Goal: Transaction & Acquisition: Book appointment/travel/reservation

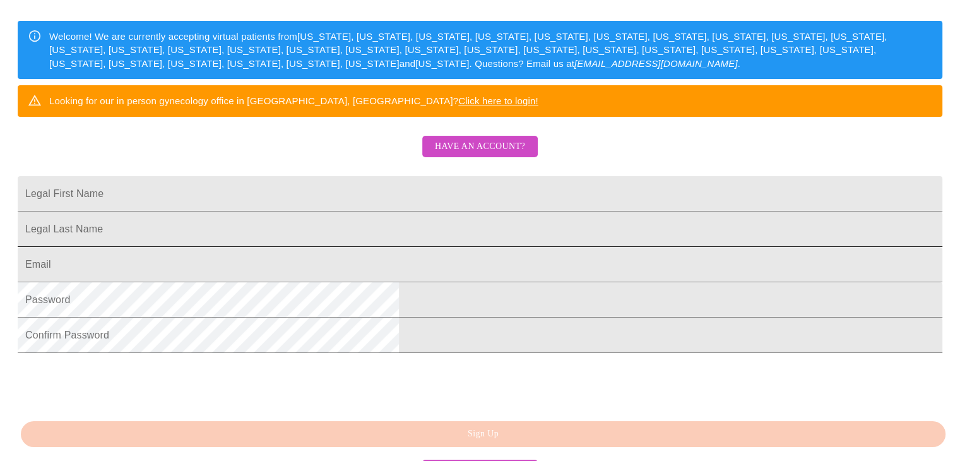
scroll to position [189, 0]
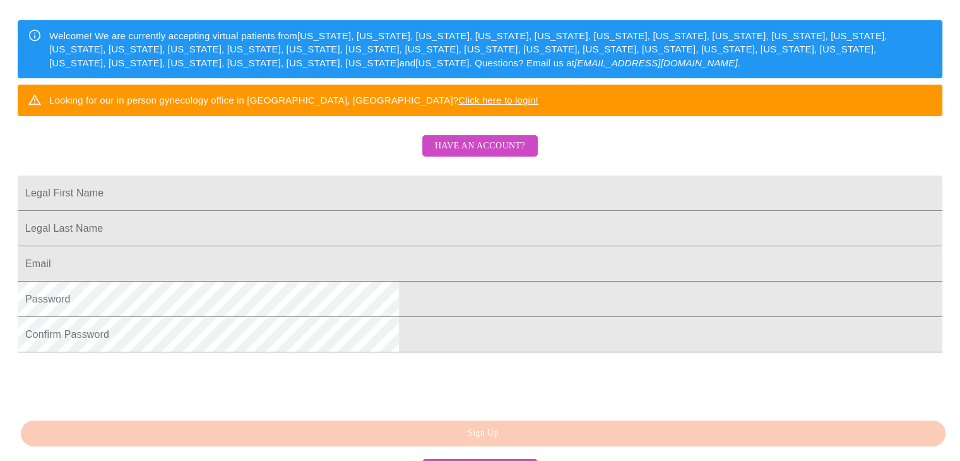
click at [485, 154] on span "Have an account?" at bounding box center [480, 146] width 90 height 16
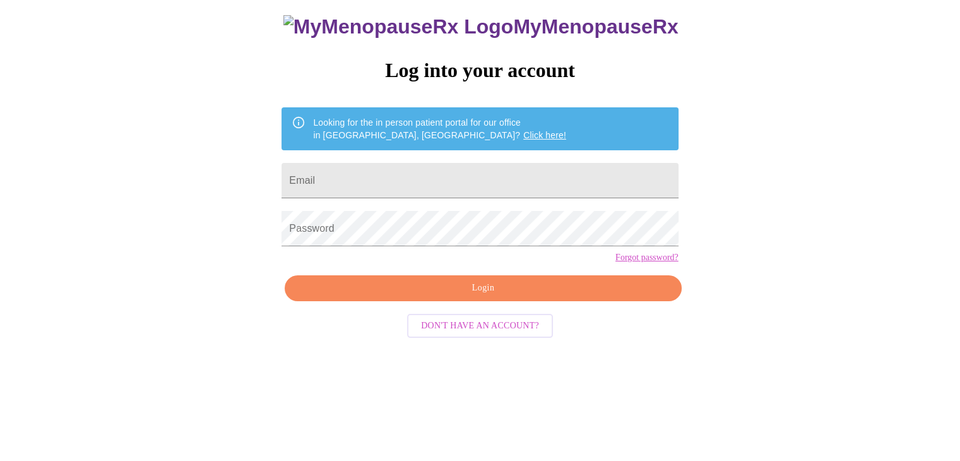
scroll to position [13, 0]
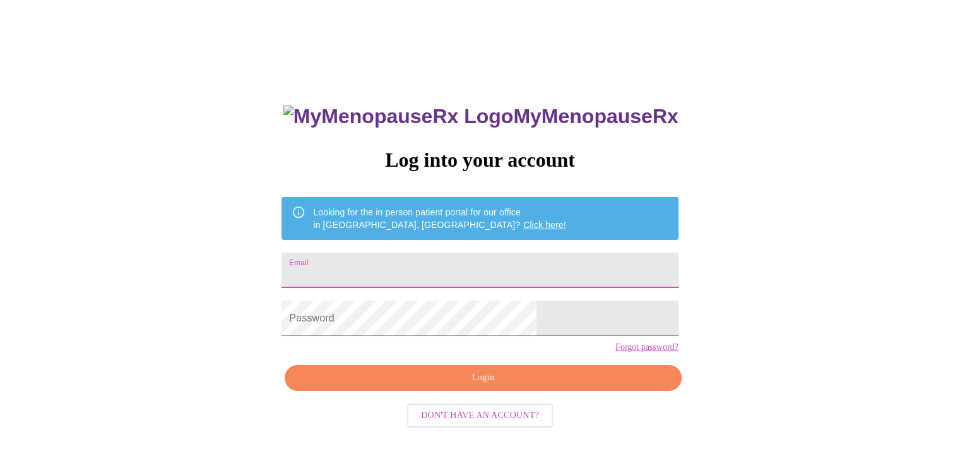
click at [415, 263] on input "Email" at bounding box center [479, 269] width 396 height 35
click at [421, 267] on input "Email" at bounding box center [479, 269] width 396 height 35
type input "[EMAIL_ADDRESS][DOMAIN_NAME]"
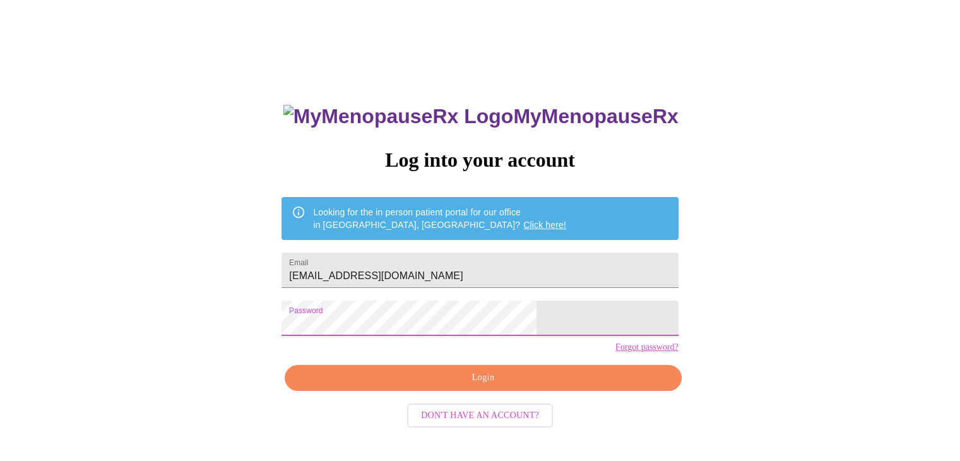
click at [487, 386] on span "Login" at bounding box center [482, 378] width 367 height 16
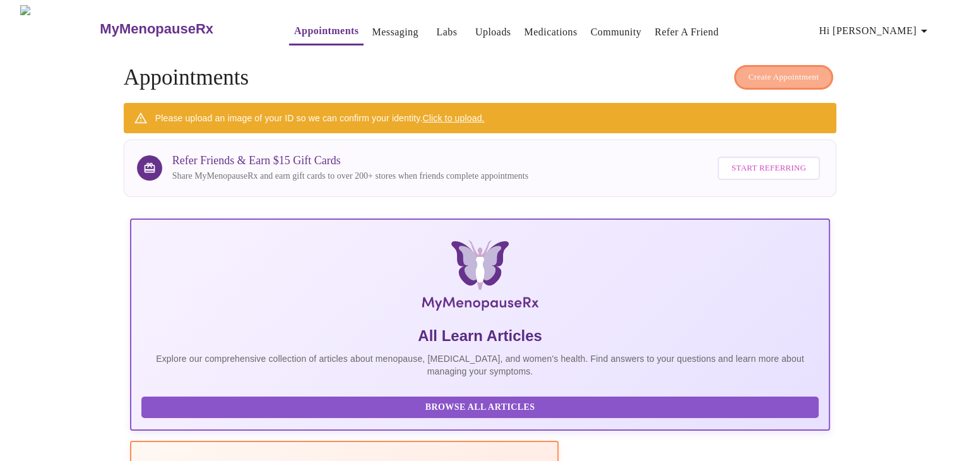
click at [777, 71] on span "Create Appointment" at bounding box center [783, 77] width 71 height 15
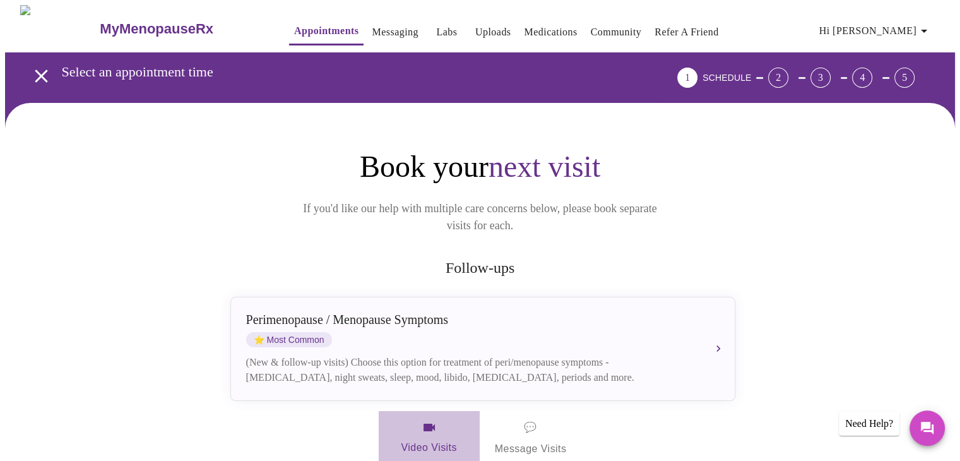
click at [428, 430] on span "Video Visits" at bounding box center [429, 438] width 71 height 37
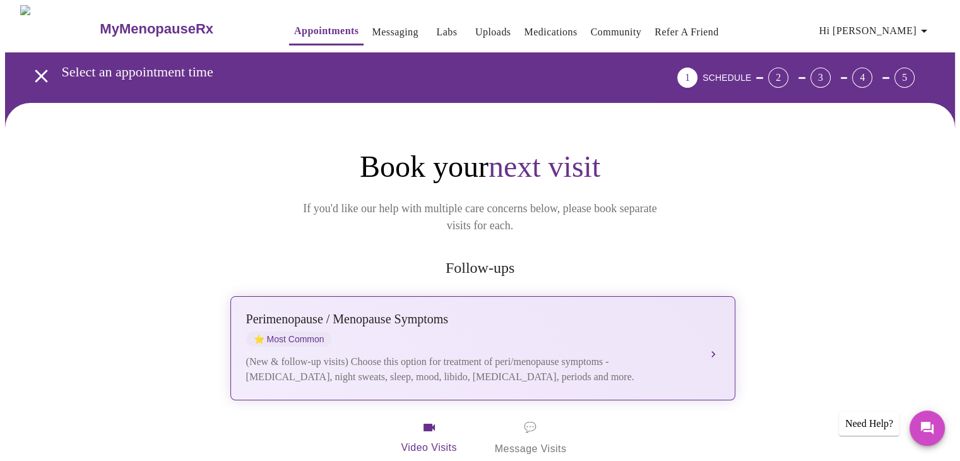
click at [433, 335] on div "[MEDICAL_DATA] / Menopause Symptoms ⭐ Most Common (New & follow-up visits) Choo…" at bounding box center [482, 348] width 473 height 73
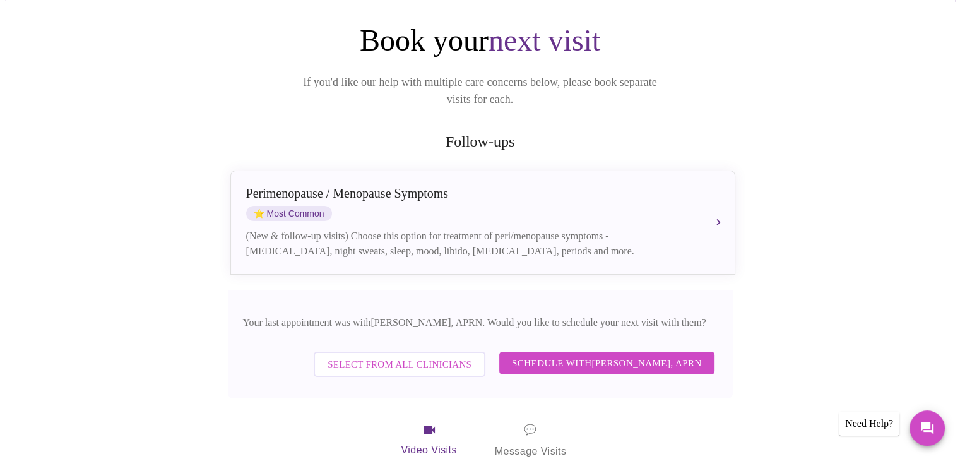
click at [608, 355] on span "Schedule with [PERSON_NAME], APRN" at bounding box center [607, 363] width 190 height 16
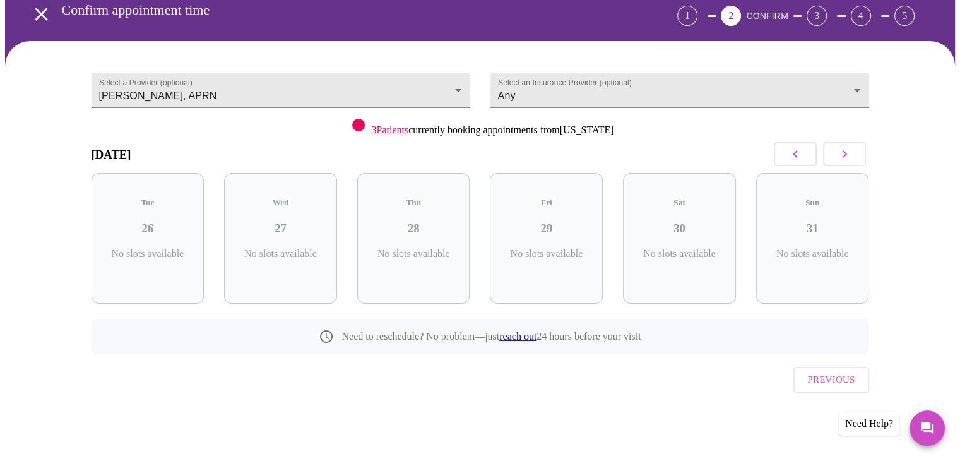
scroll to position [35, 0]
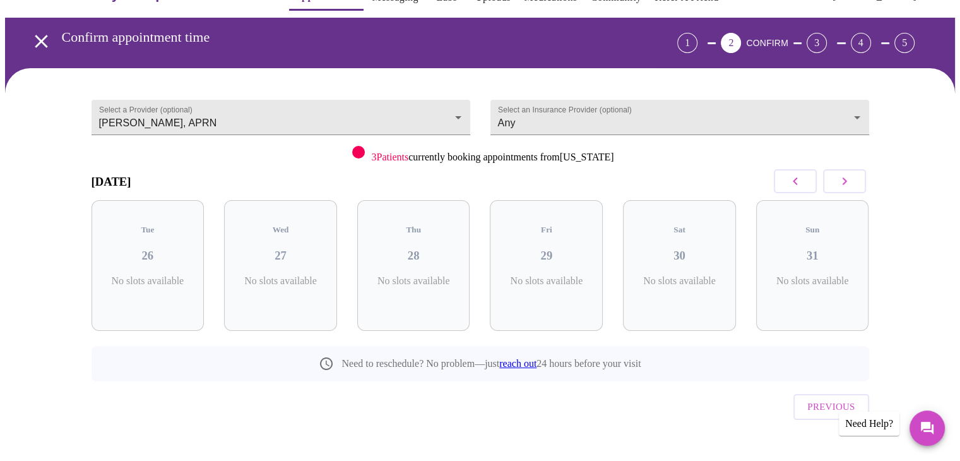
click at [842, 180] on icon "button" at bounding box center [844, 181] width 15 height 15
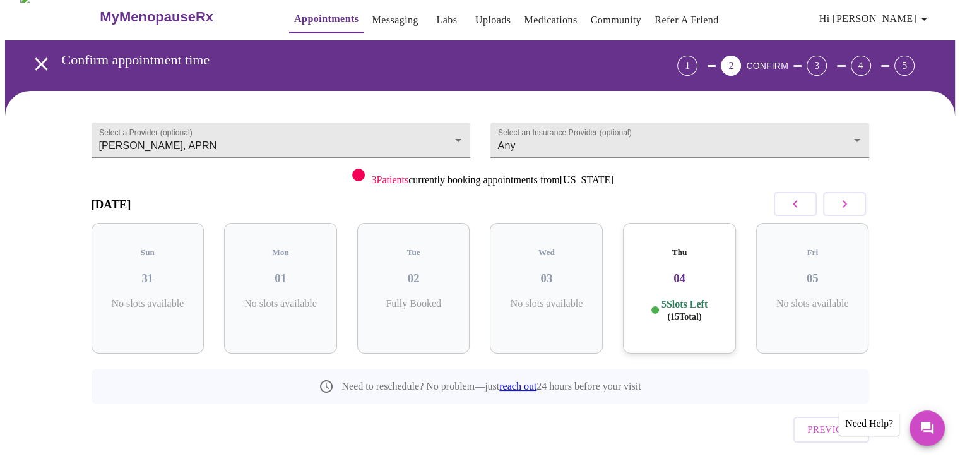
scroll to position [0, 0]
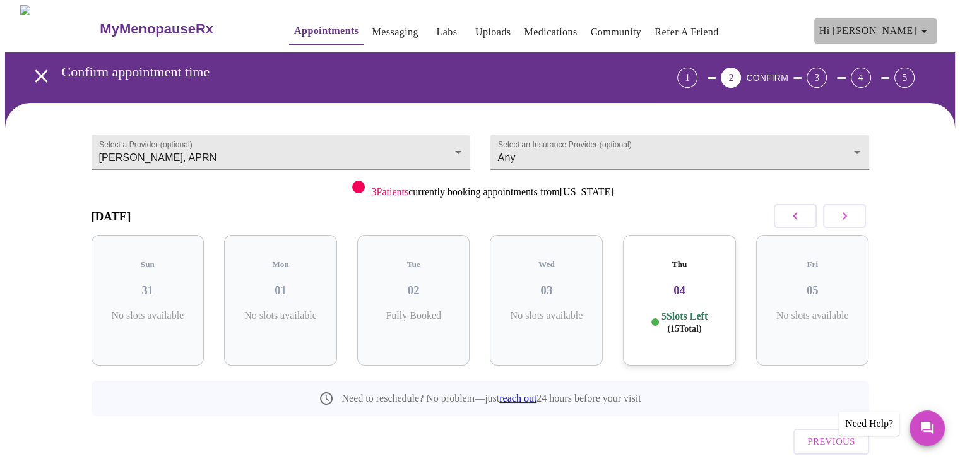
click at [931, 23] on icon "button" at bounding box center [923, 30] width 15 height 15
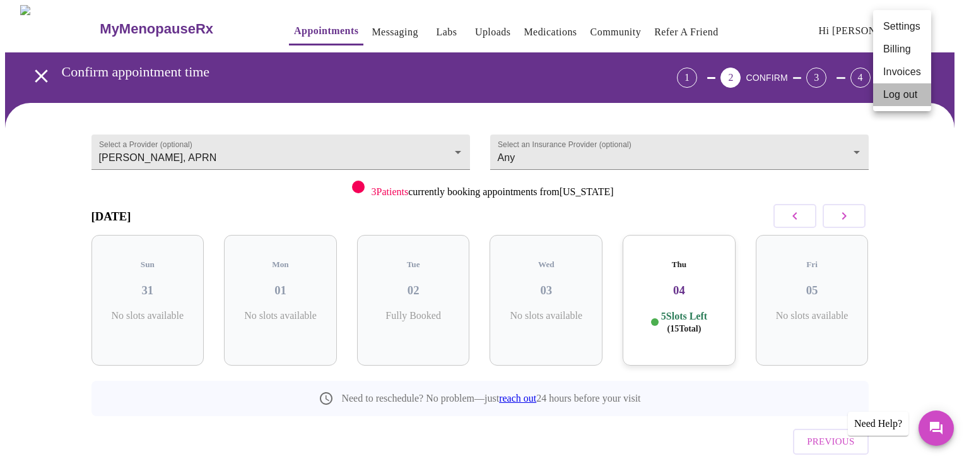
click at [901, 97] on li "Log out" at bounding box center [902, 94] width 58 height 23
